Goal: Information Seeking & Learning: Learn about a topic

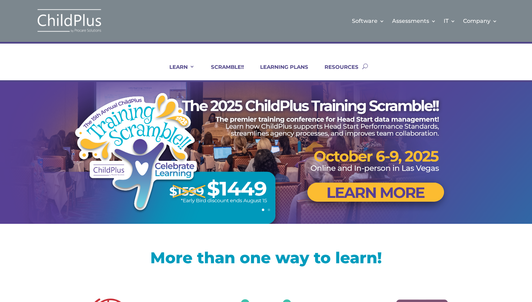
click at [347, 106] on link "Certifications and PIR Coaching" at bounding box center [364, 107] width 69 height 17
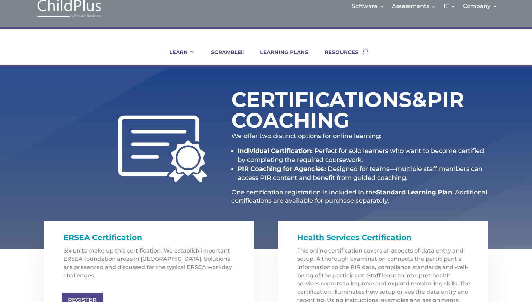
scroll to position [37, 0]
